Goal: Task Accomplishment & Management: Manage account settings

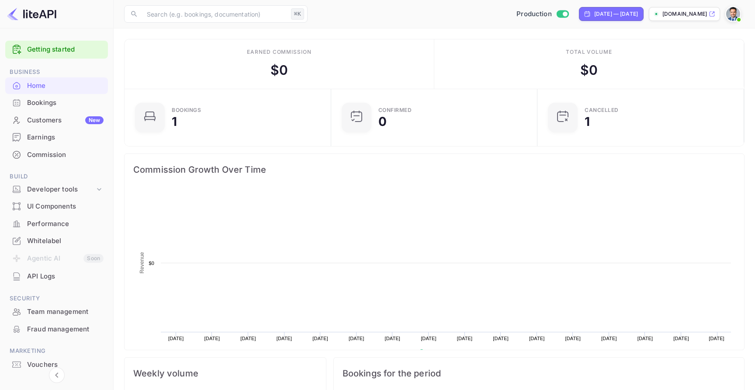
scroll to position [142, 201]
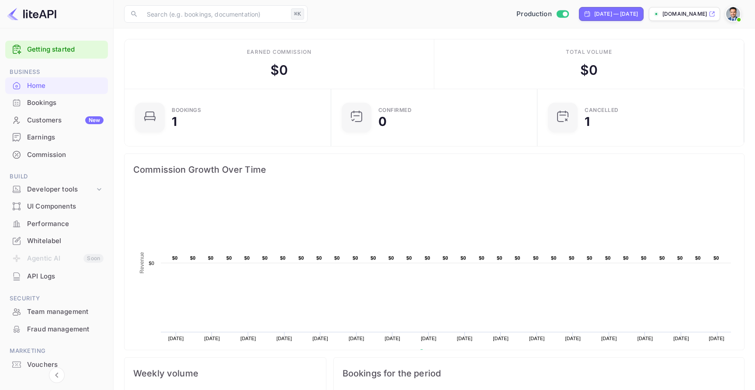
click at [74, 312] on div "Team management" at bounding box center [65, 312] width 76 height 10
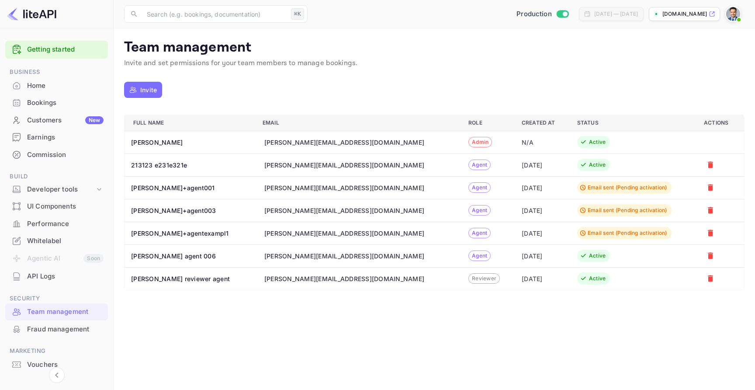
click at [316, 163] on div "s.moran+agent002@nuitee.com" at bounding box center [344, 164] width 160 height 9
copy div "s.moran+agent002@nuitee.com"
